Goal: Ask a question

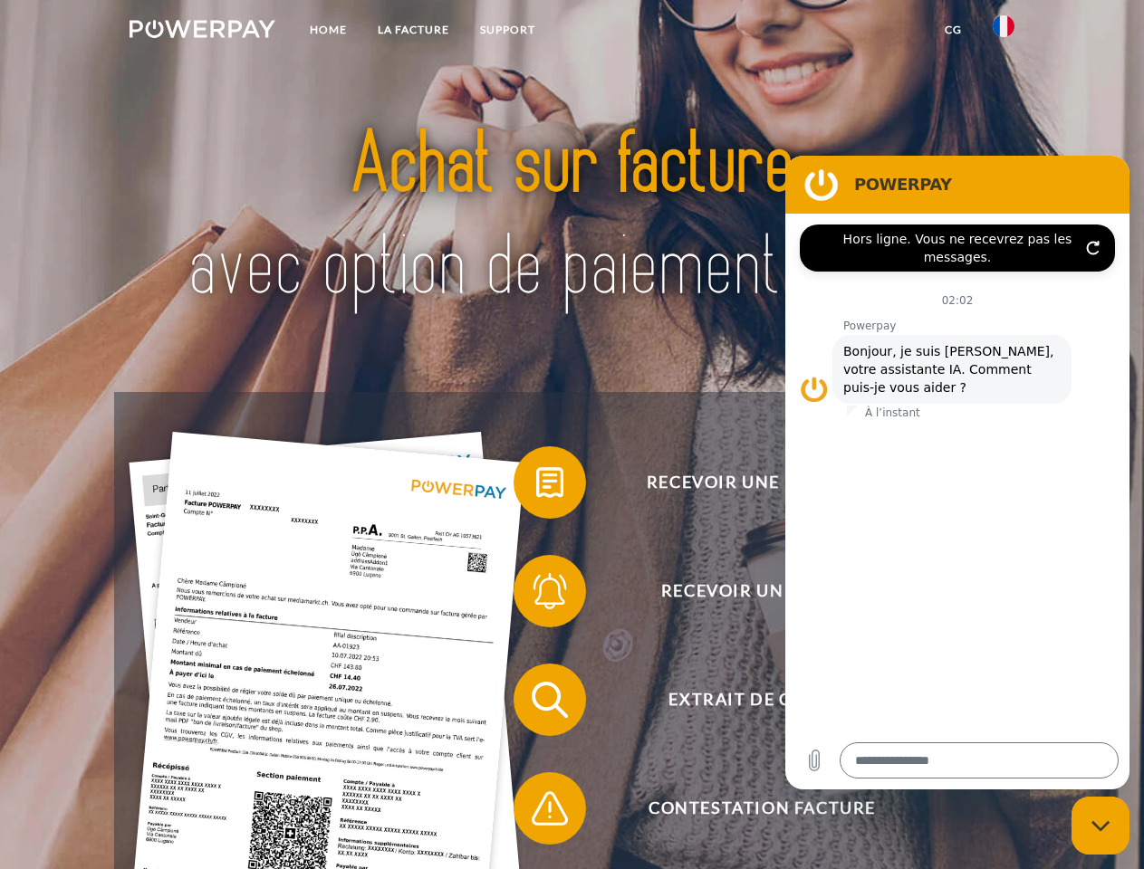
click at [202, 32] on img at bounding box center [202, 29] width 146 height 18
click at [1003, 32] on img at bounding box center [1003, 26] width 22 height 22
click at [952, 30] on link "CG" at bounding box center [953, 30] width 48 height 33
click at [536, 486] on span at bounding box center [522, 482] width 91 height 91
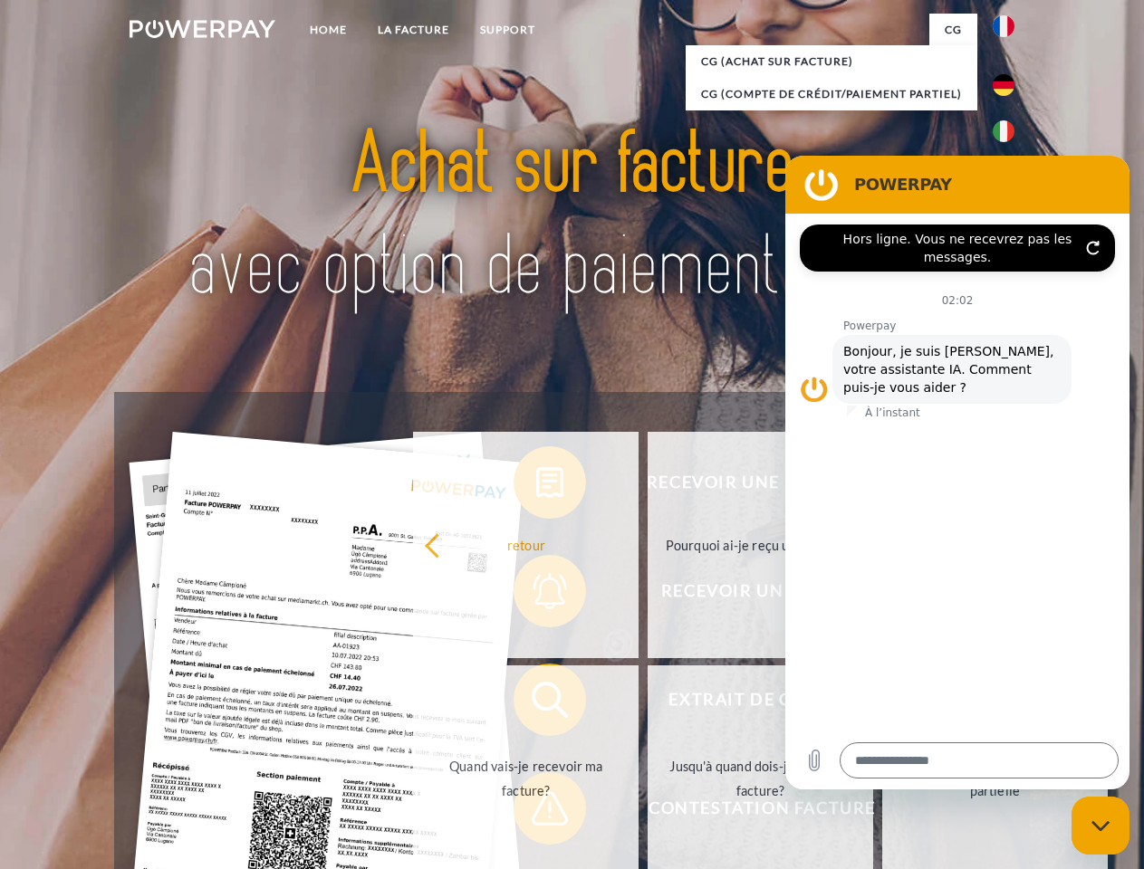
click at [536, 595] on div "Recevoir une facture ? Recevoir un rappel? Extrait de compte retour" at bounding box center [571, 754] width 914 height 724
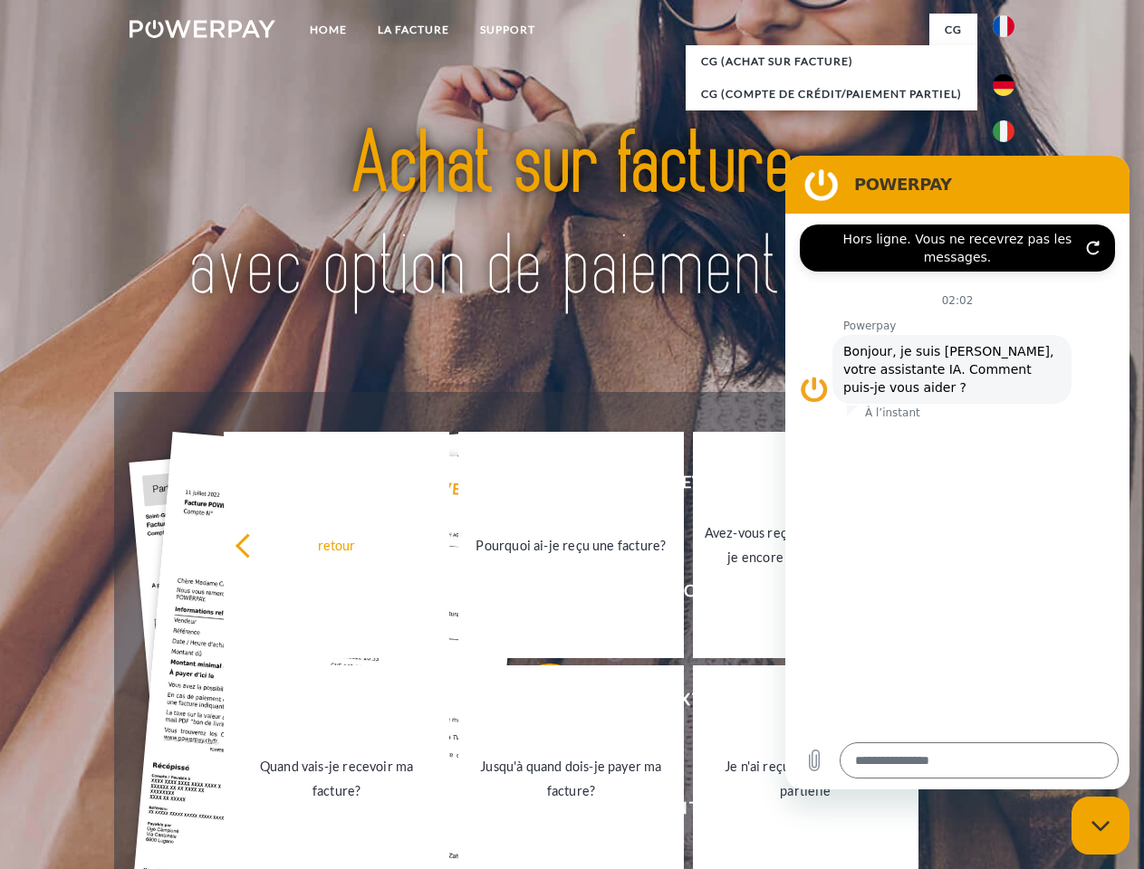
click at [536, 703] on link "Jusqu'à quand dois-je payer ma facture?" at bounding box center [570, 778] width 225 height 226
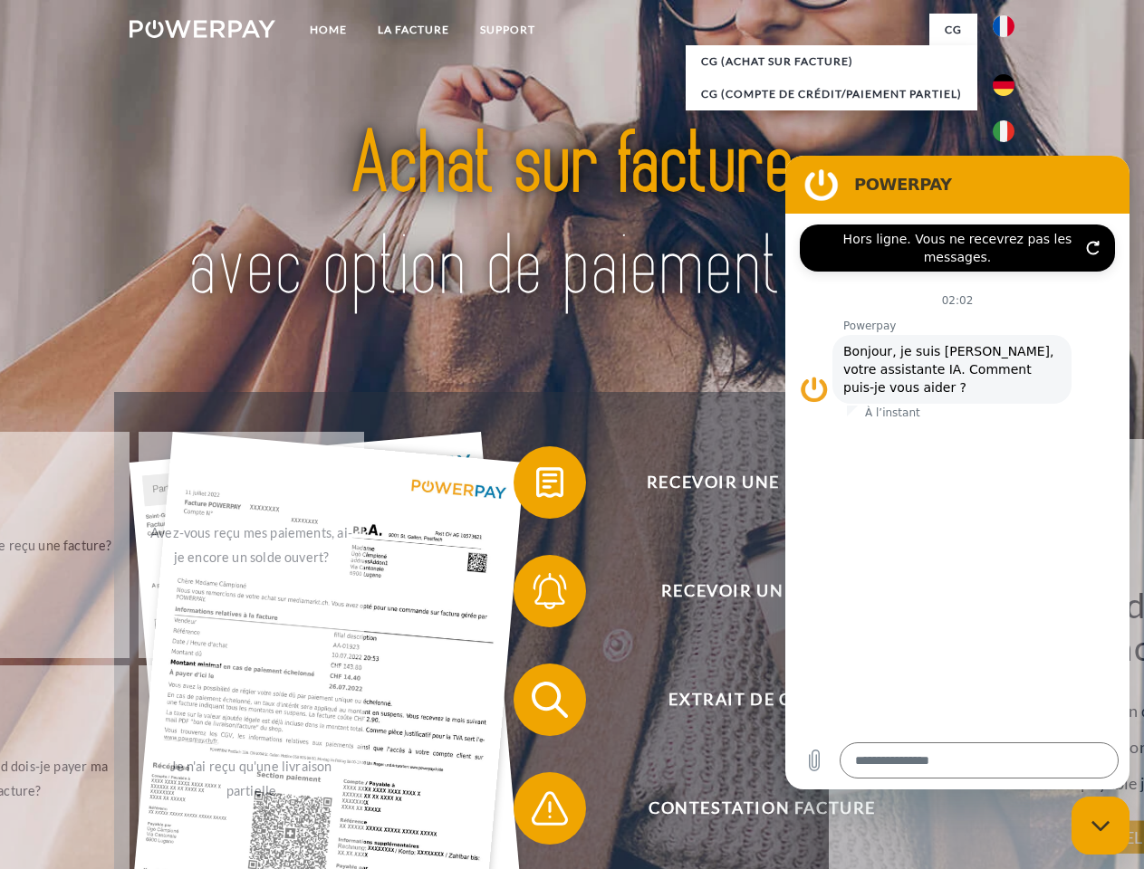
click at [536, 812] on span at bounding box center [522, 808] width 91 height 91
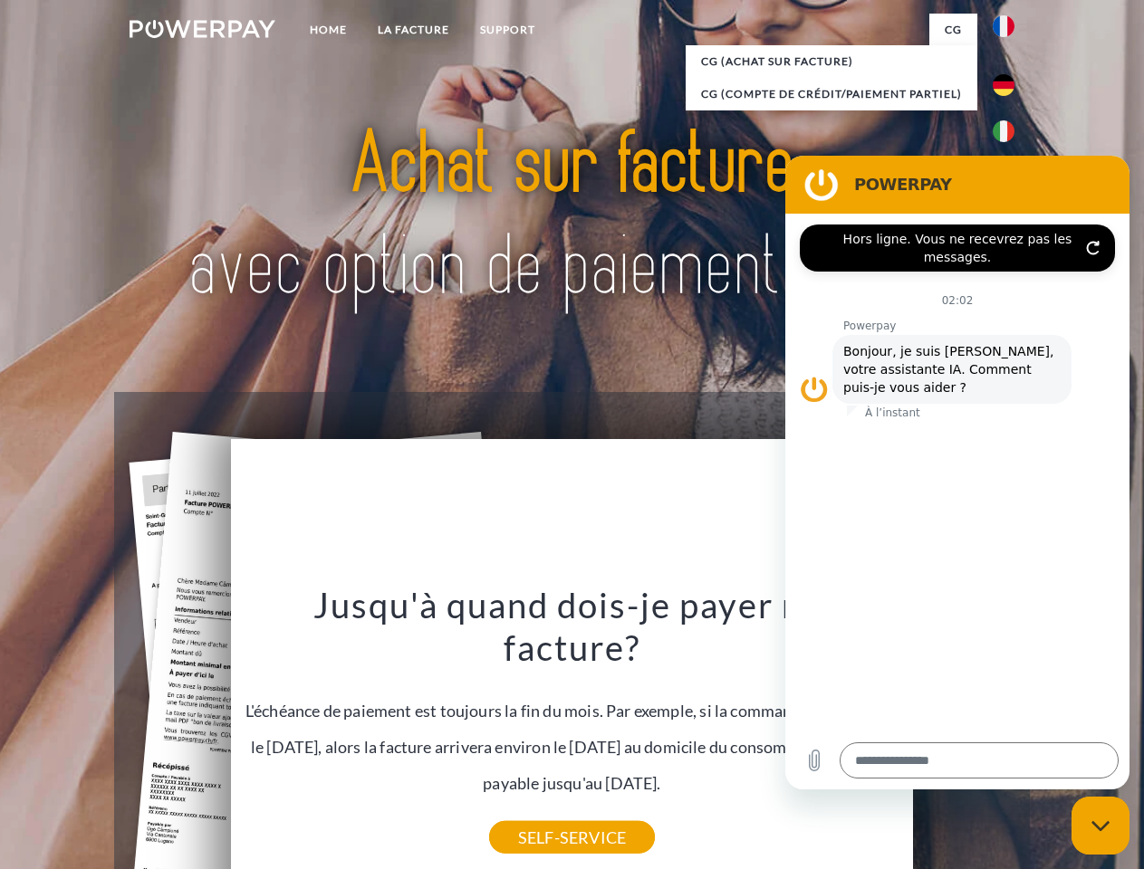
click at [1100, 826] on icon "Fermer la fenêtre de messagerie" at bounding box center [1100, 826] width 19 height 12
type textarea "*"
